Goal: Navigation & Orientation: Go to known website

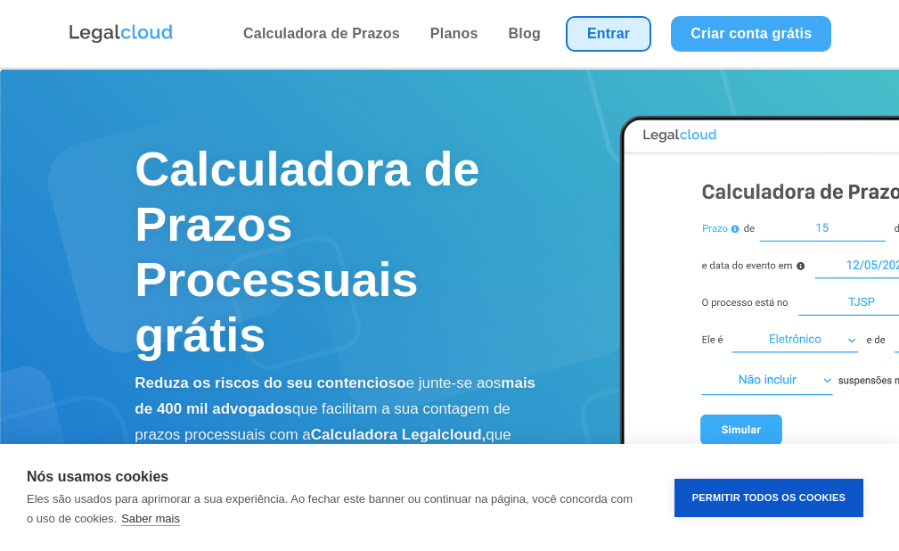
click at [605, 25] on link "Entrar" at bounding box center [609, 34] width 86 height 36
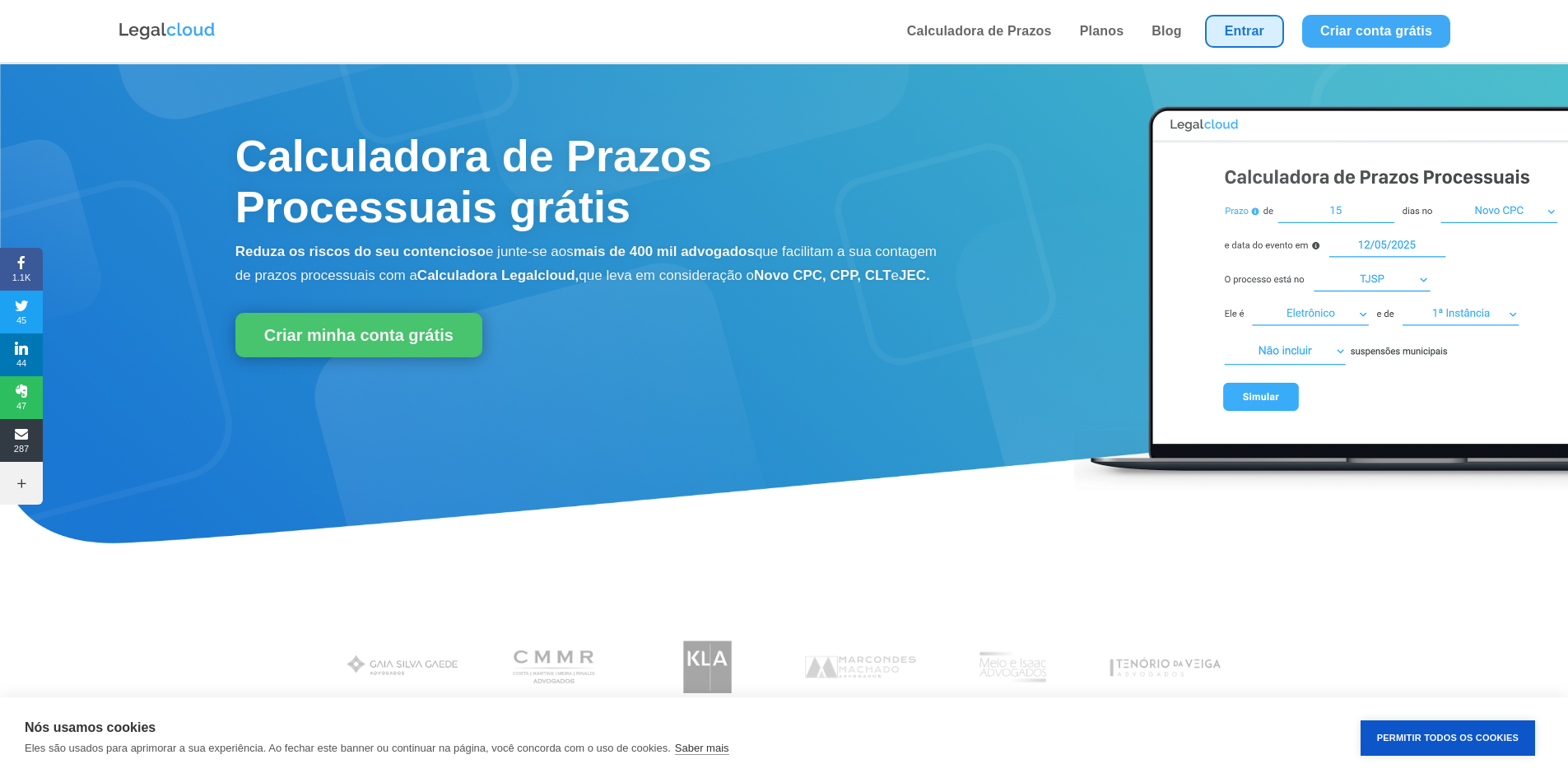
click at [1280, 39] on link "Entrar" at bounding box center [1245, 31] width 79 height 33
